Goal: Task Accomplishment & Management: Use online tool/utility

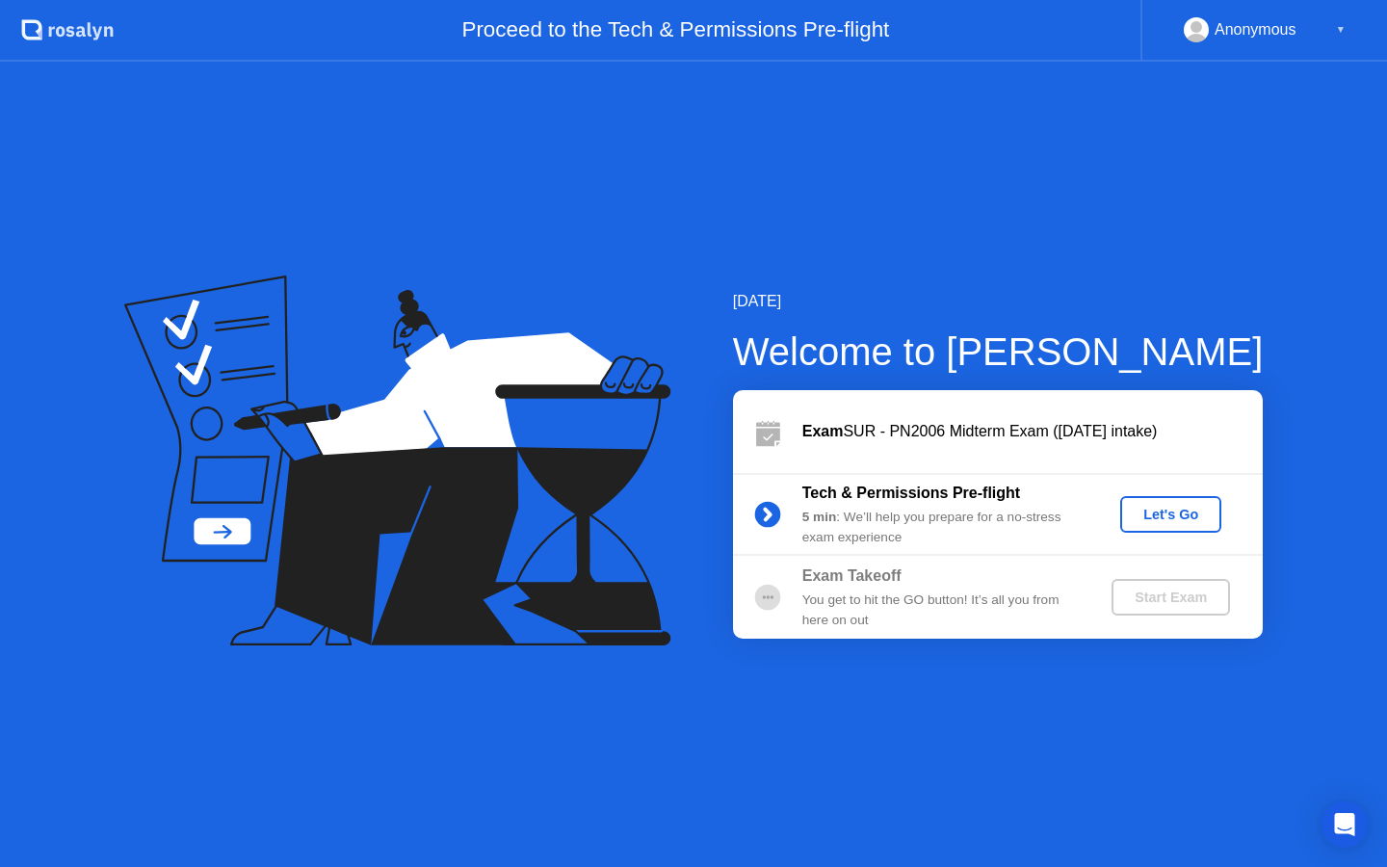
click at [1152, 519] on div "Let's Go" at bounding box center [1171, 514] width 86 height 15
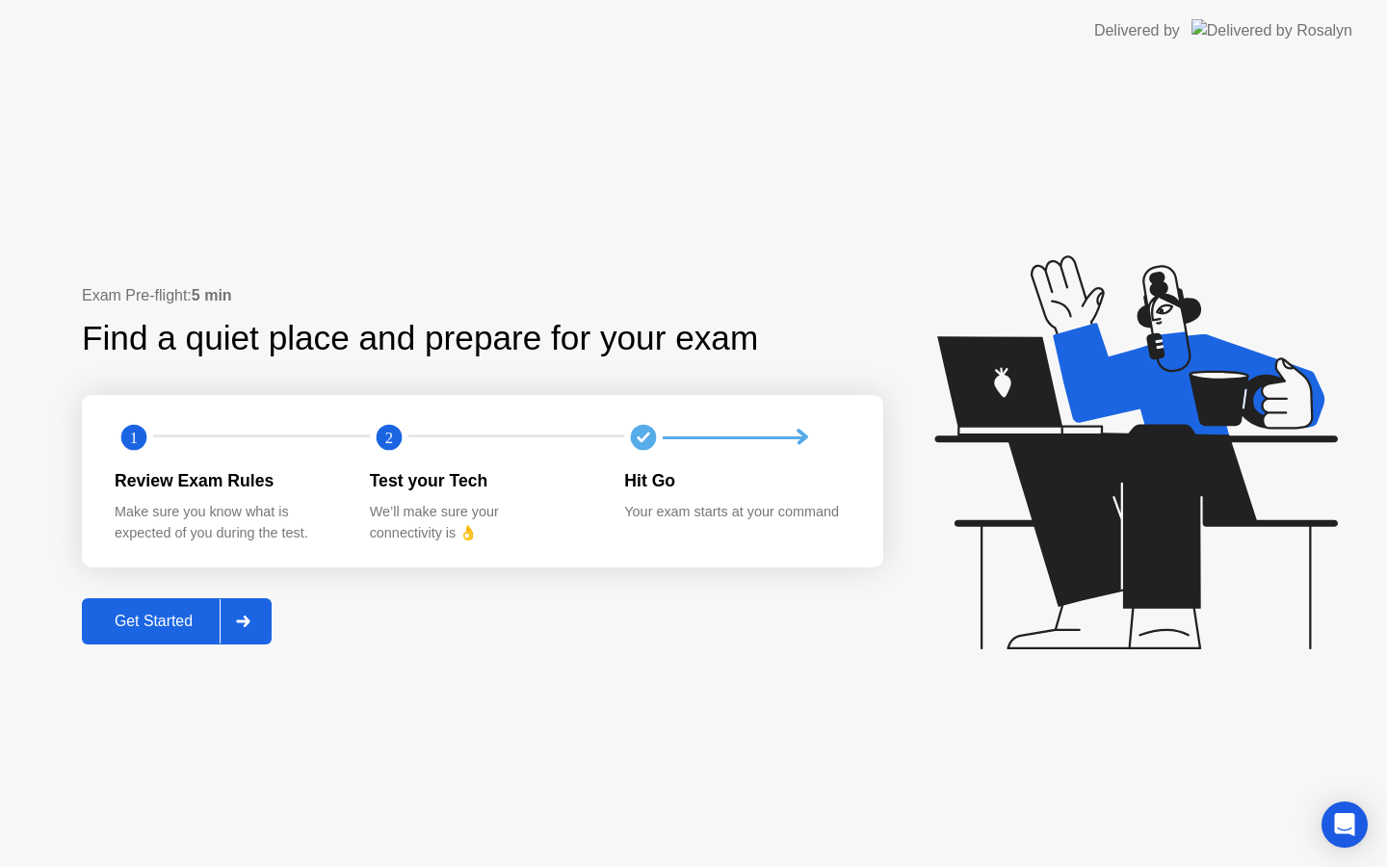
click at [245, 615] on icon at bounding box center [243, 621] width 14 height 12
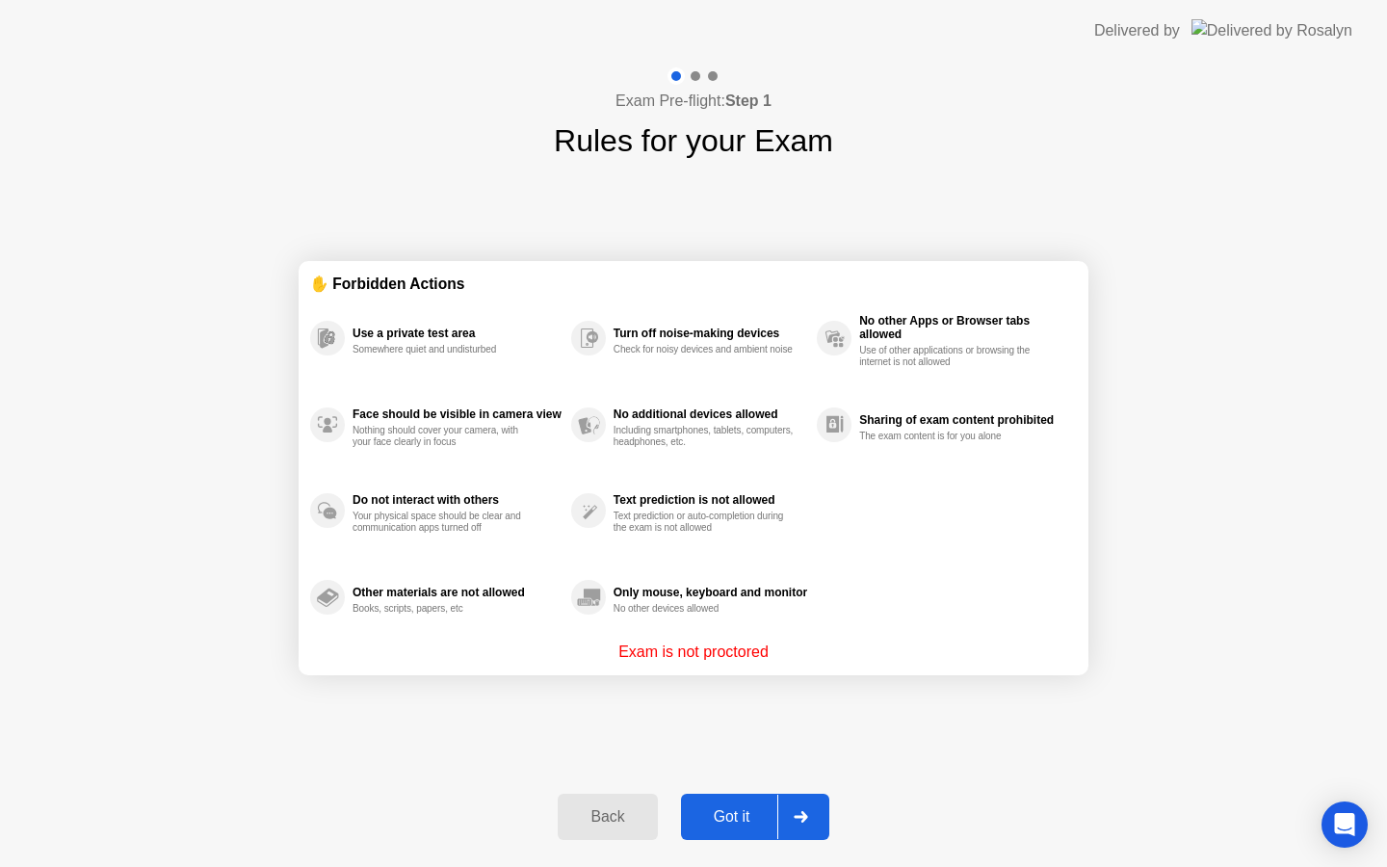
click at [736, 792] on div "Back Got it" at bounding box center [693, 816] width 294 height 89
click at [757, 820] on div "Got it" at bounding box center [732, 816] width 91 height 17
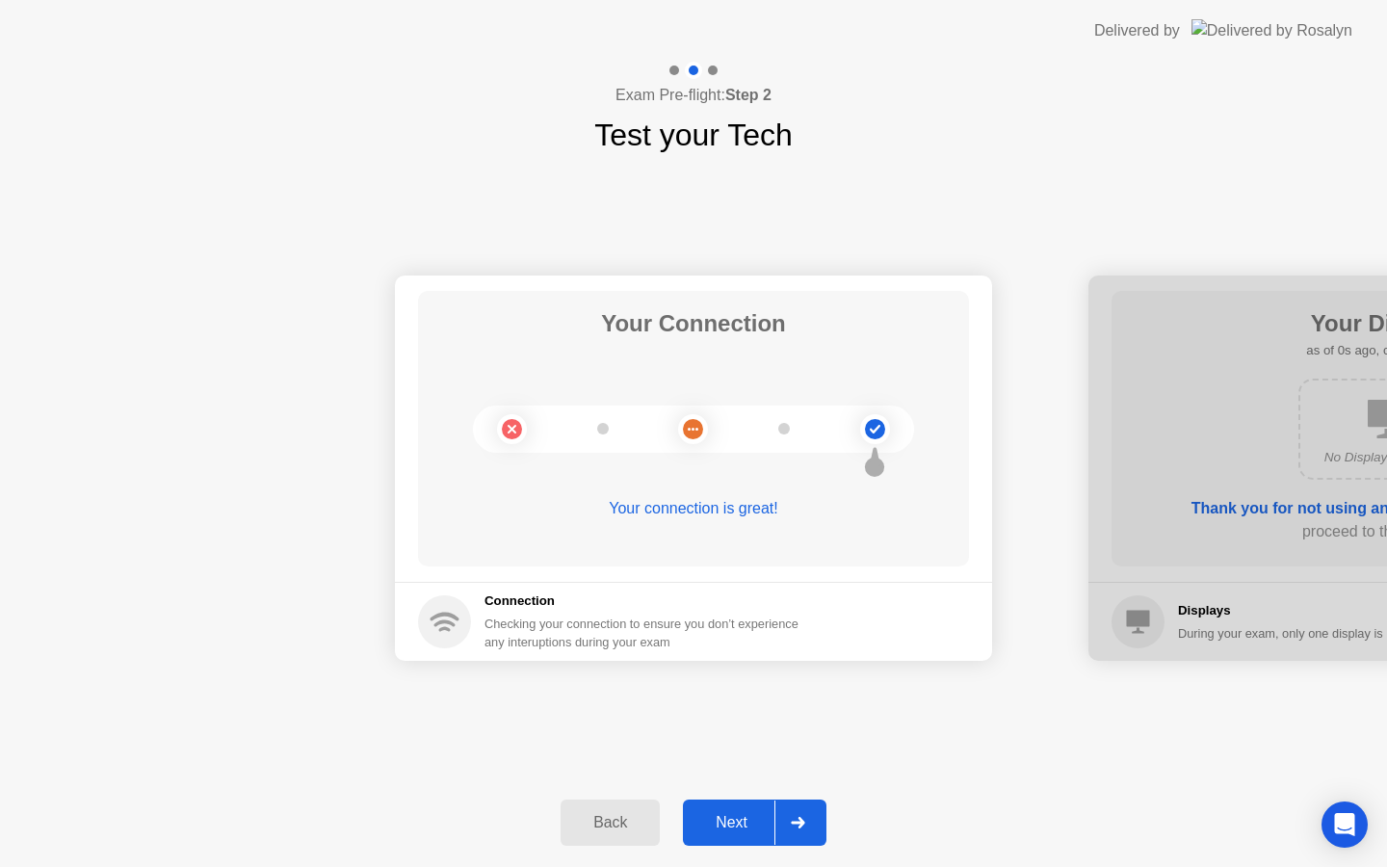
click at [778, 818] on div at bounding box center [797, 822] width 46 height 44
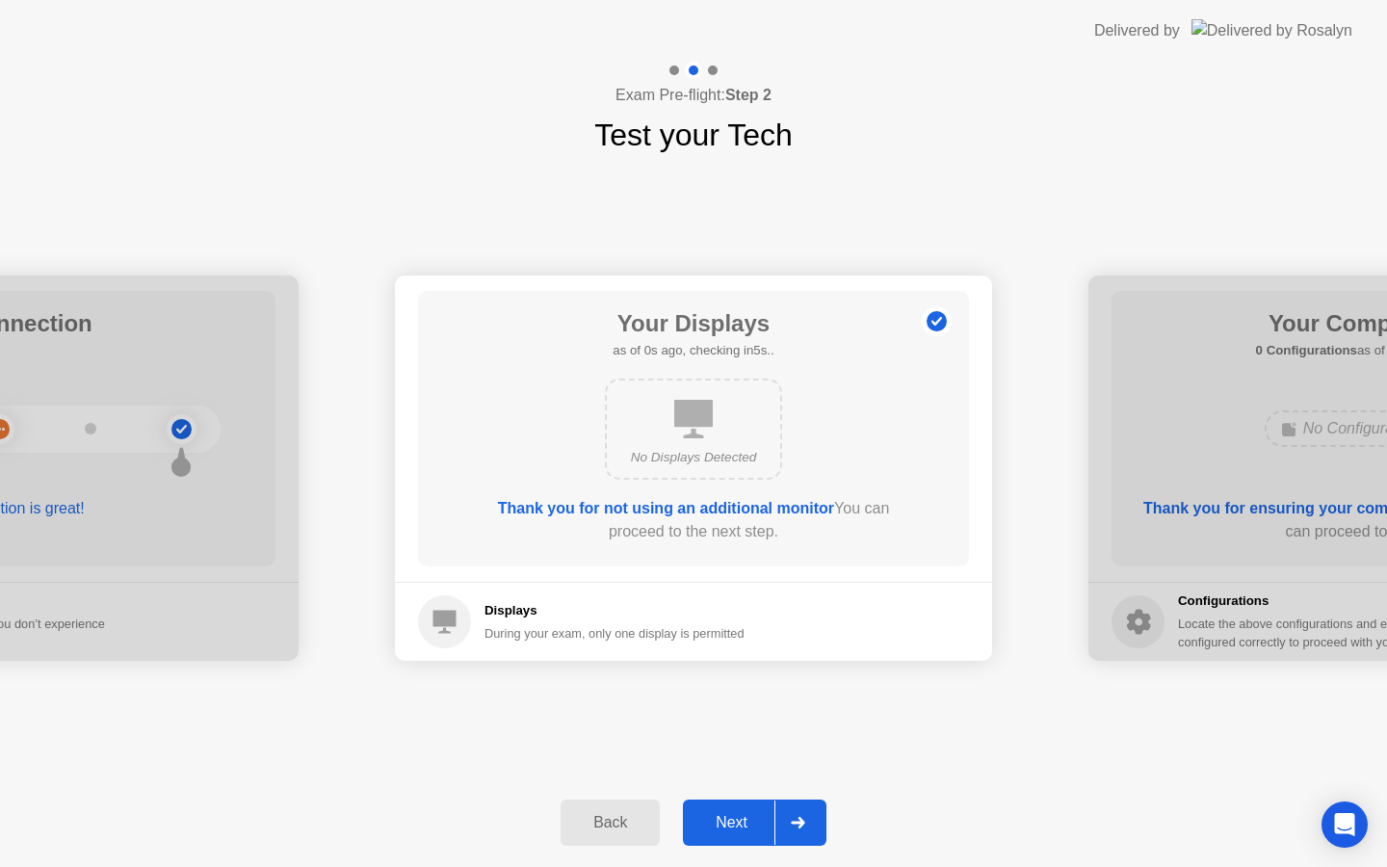
click at [780, 818] on div at bounding box center [797, 822] width 46 height 44
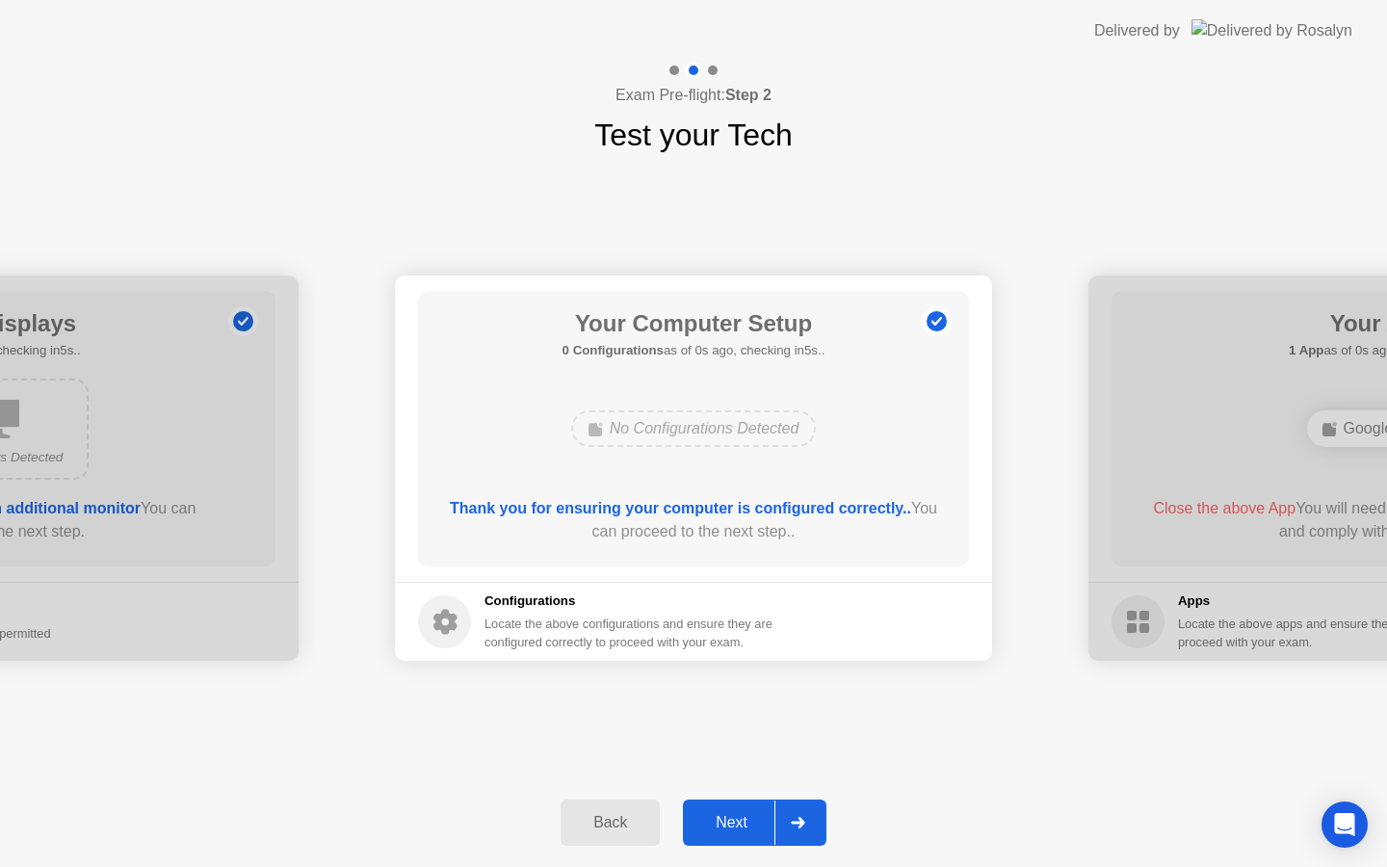
click at [780, 818] on div at bounding box center [797, 822] width 46 height 44
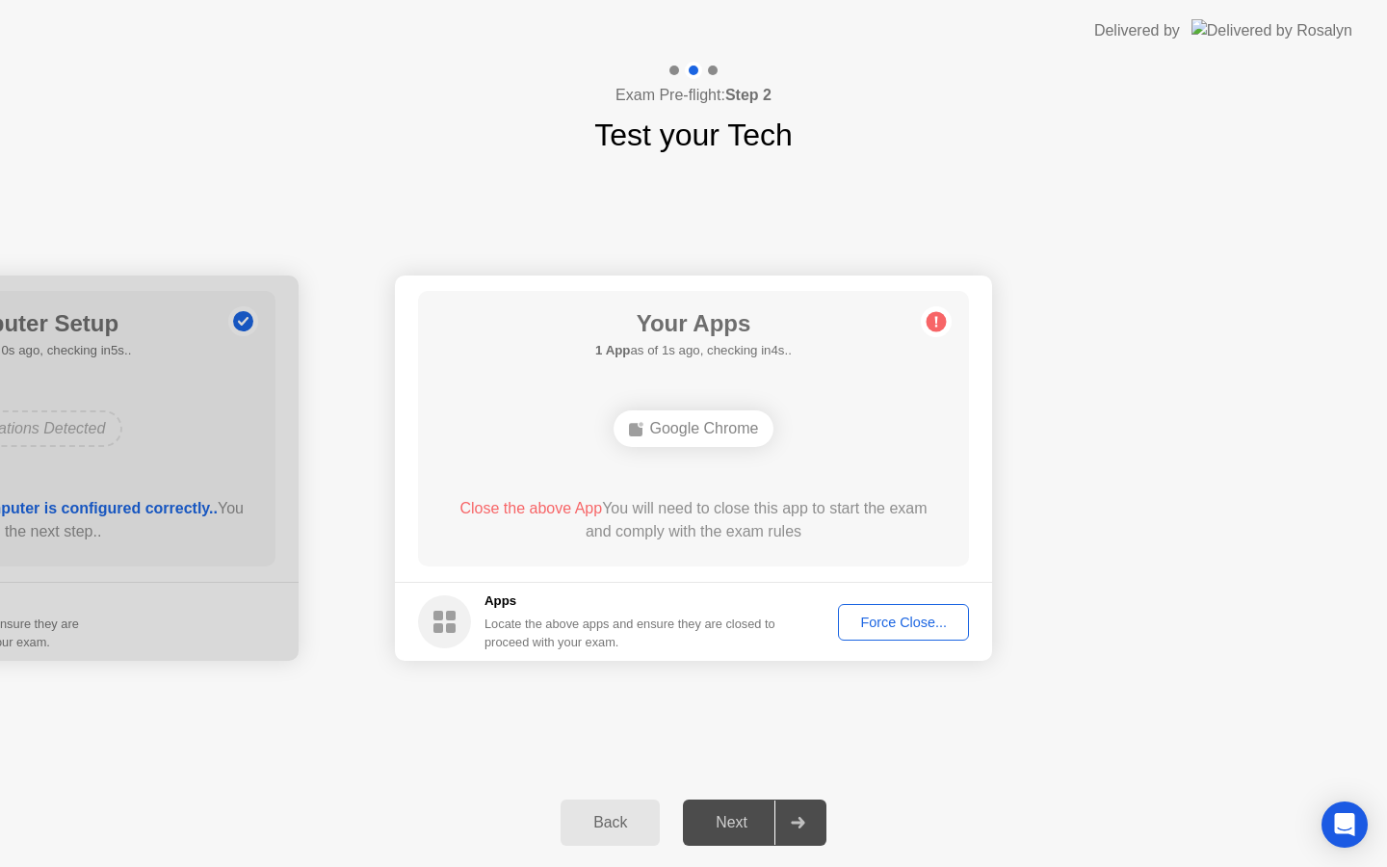
click at [906, 626] on div "Force Close..." at bounding box center [903, 621] width 117 height 15
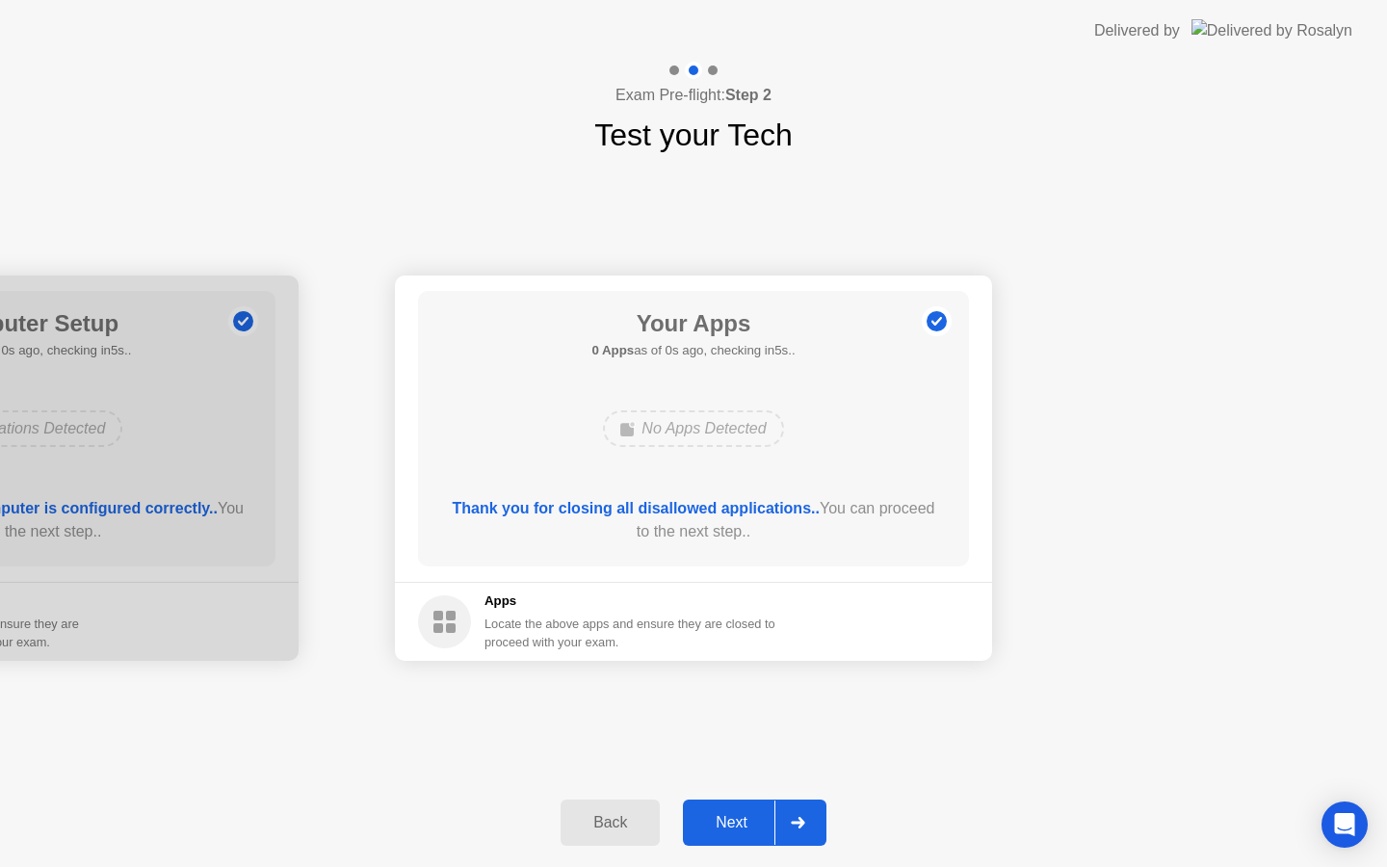
click at [905, 626] on footer "Apps Locate the above apps and ensure they are closed to proceed with your exam." at bounding box center [693, 621] width 597 height 79
click at [797, 828] on div at bounding box center [797, 822] width 46 height 44
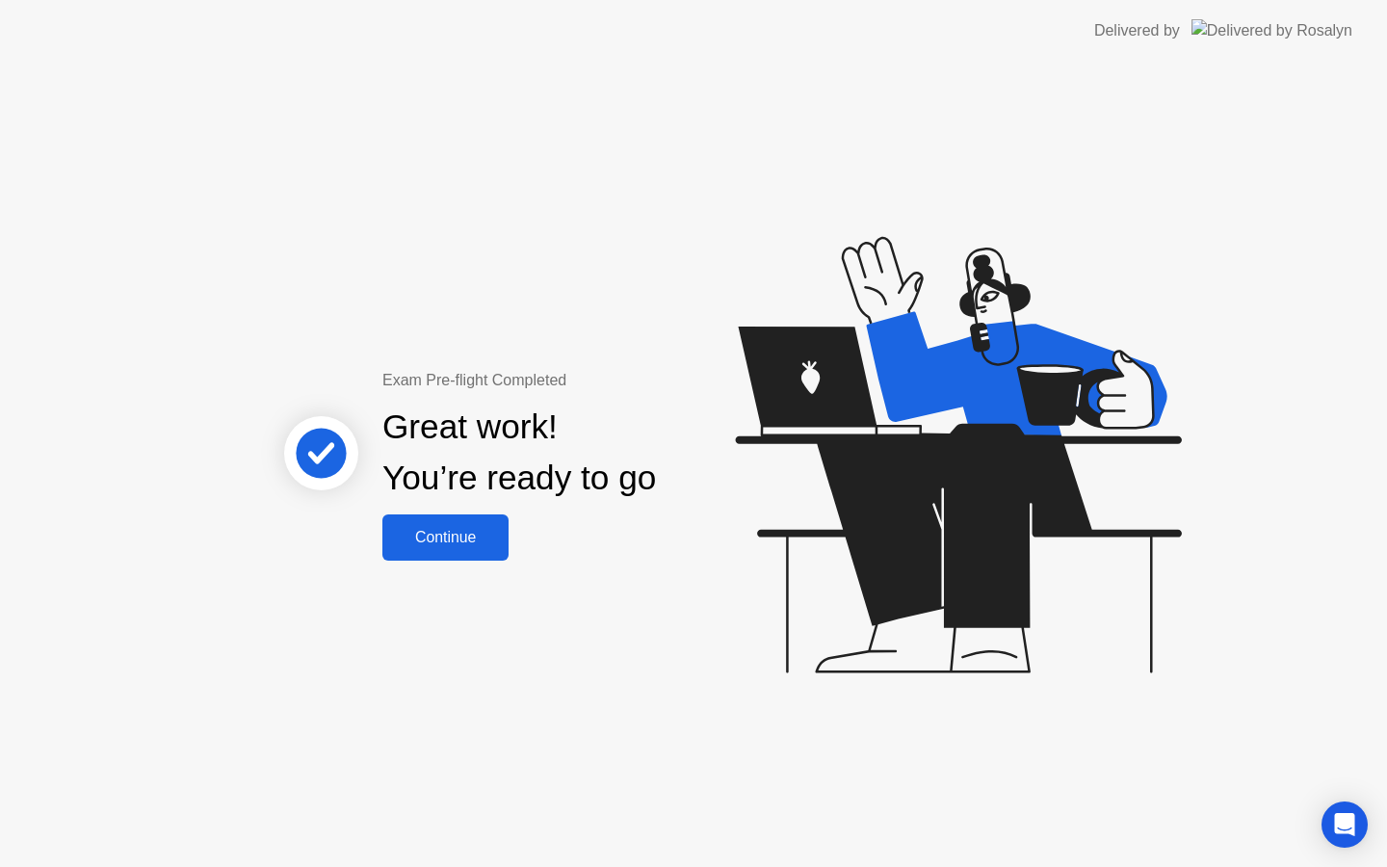
click at [436, 529] on div "Continue" at bounding box center [445, 537] width 115 height 17
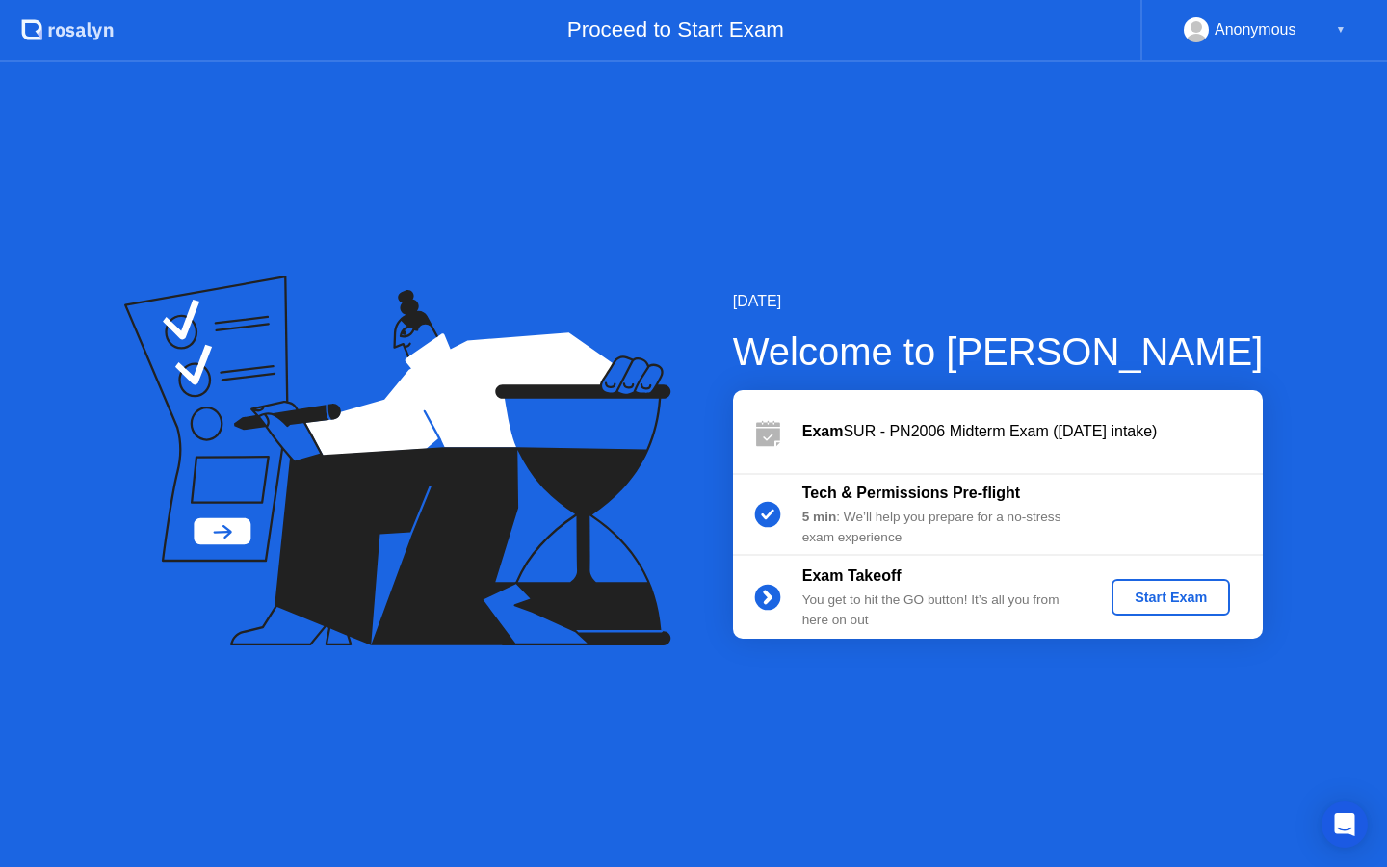
click at [1178, 589] on div "Start Exam" at bounding box center [1170, 596] width 103 height 15
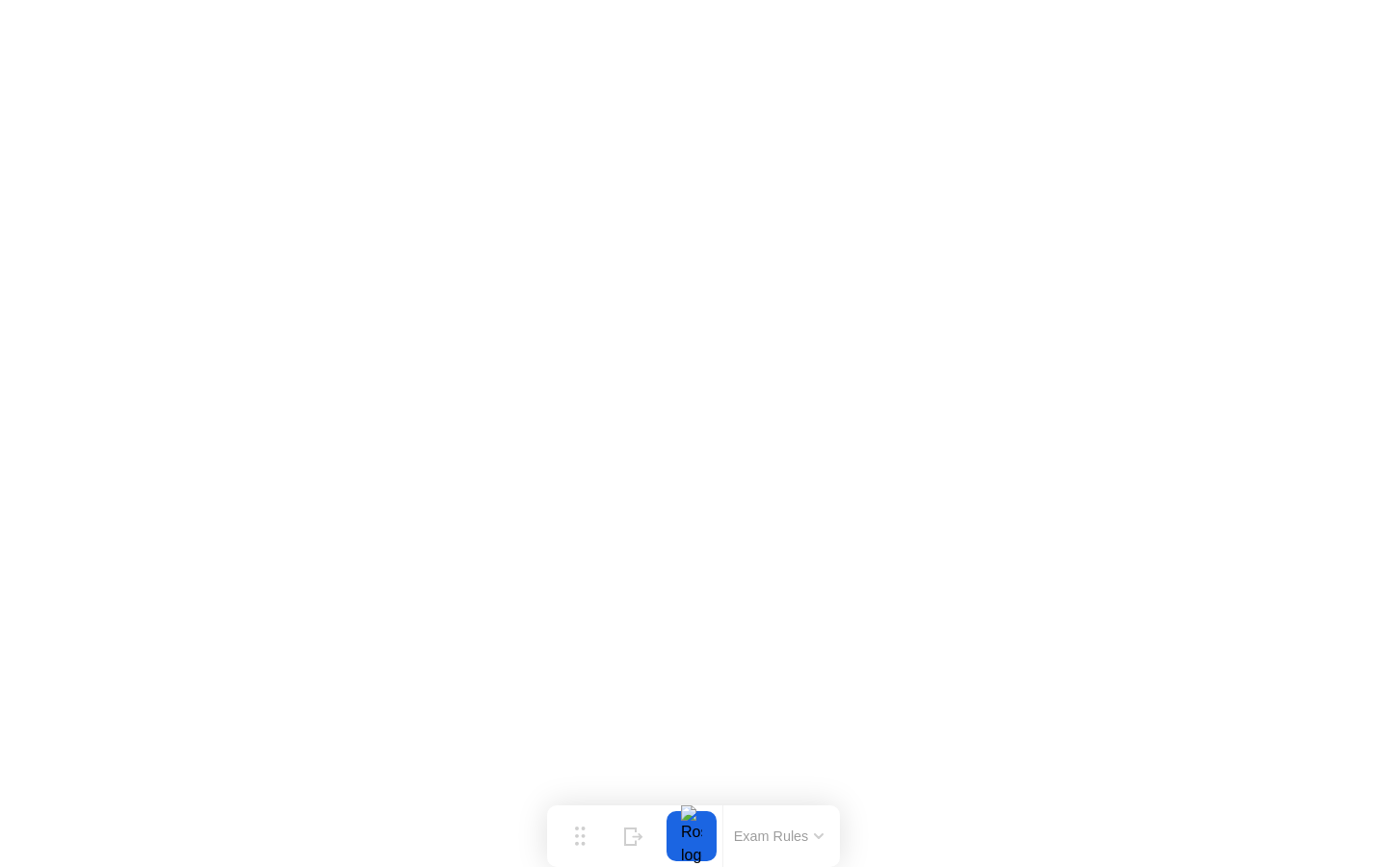
click iframe
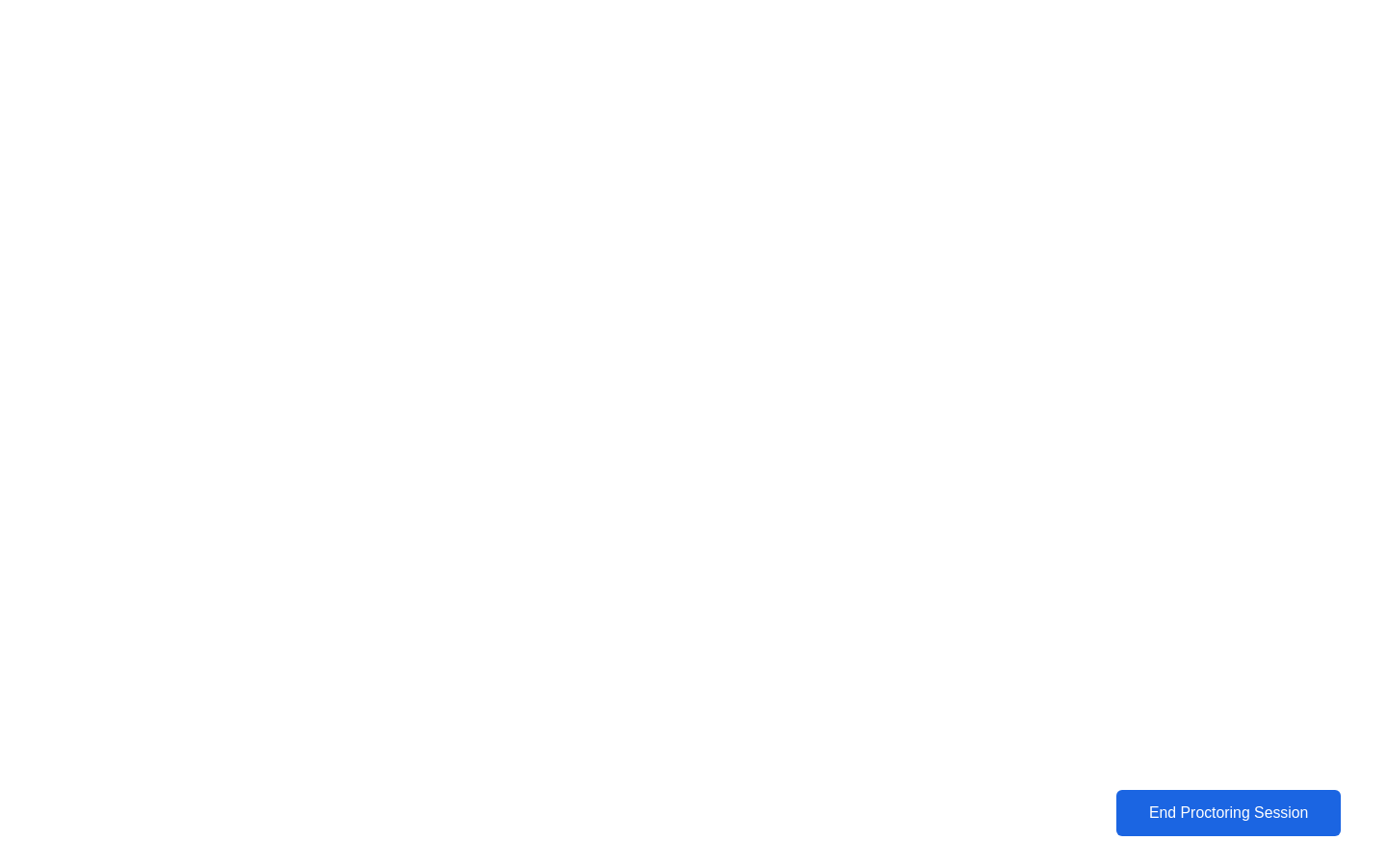
click at [1307, 807] on div "End Proctoring Session" at bounding box center [1228, 812] width 214 height 17
